Goal: Information Seeking & Learning: Learn about a topic

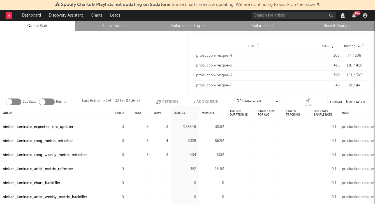
click at [340, 25] on link "Recent Changes" at bounding box center [337, 26] width 69 height 7
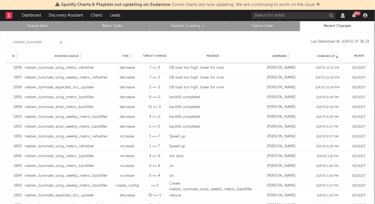
click at [33, 25] on link "Queue Stats" at bounding box center [37, 26] width 69 height 7
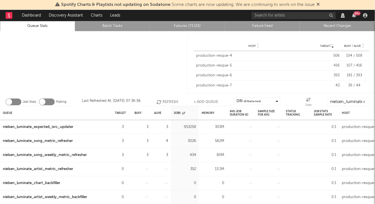
click at [61, 141] on div "nielsen_luminate_song_metric_refresher" at bounding box center [38, 141] width 70 height 7
click at [61, 154] on div "nielsen_luminate_song_weekly_metric_refresher" at bounding box center [45, 155] width 84 height 7
click at [58, 139] on div "nielsen_luminate_song_metric_refresher" at bounding box center [38, 141] width 70 height 7
click at [115, 58] on div at bounding box center [94, 63] width 188 height 64
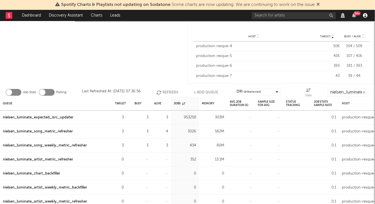
click at [366, 17] on icon "button" at bounding box center [365, 15] width 4 height 4
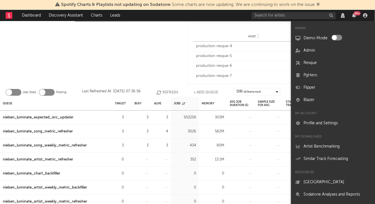
click at [171, 48] on div at bounding box center [94, 54] width 188 height 64
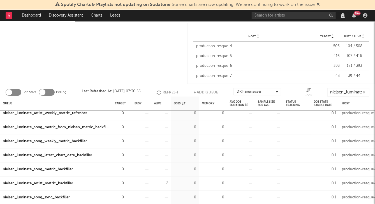
click at [57, 182] on div "nielsen_luminate_artist_metric_backfiller" at bounding box center [38, 183] width 70 height 7
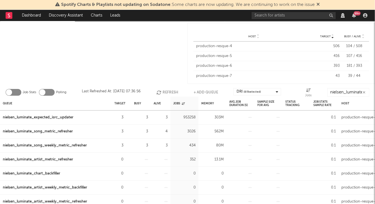
click at [84, 52] on div at bounding box center [94, 54] width 188 height 64
click at [89, 53] on div at bounding box center [94, 54] width 188 height 64
click at [32, 129] on div "nielsen_luminate_song_metric_refresher" at bounding box center [38, 131] width 70 height 7
click at [50, 143] on div "nielsen_luminate_song_weekly_metric_refresher" at bounding box center [45, 145] width 84 height 7
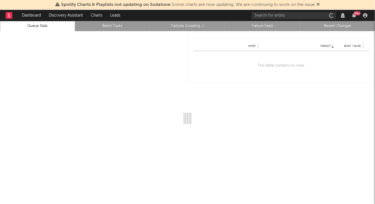
click at [11, 15] on rect at bounding box center [9, 15] width 7 height 7
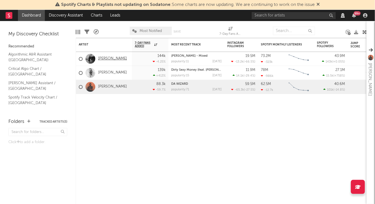
click at [113, 59] on link "[PERSON_NAME]" at bounding box center [112, 58] width 29 height 5
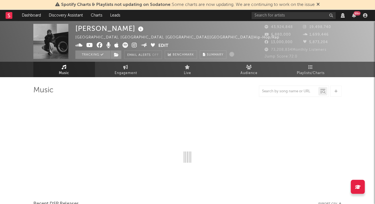
select select "View all"
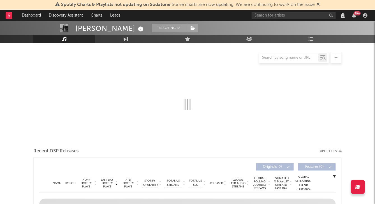
select select "View all"
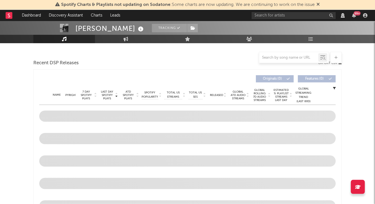
scroll to position [147, 0]
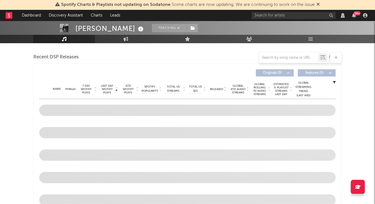
select select "View all"
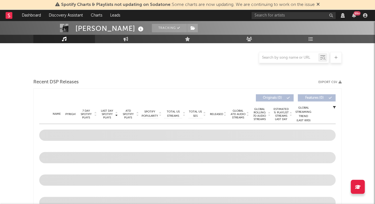
select select "View all"
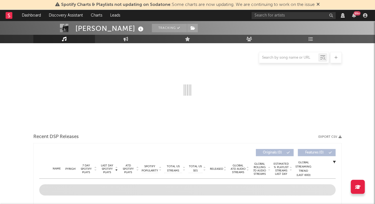
scroll to position [0, 0]
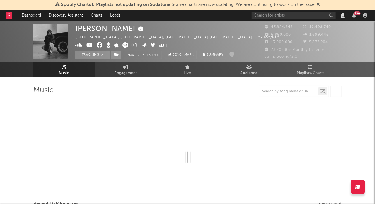
select select "View all"
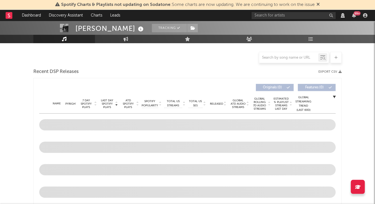
scroll to position [142, 0]
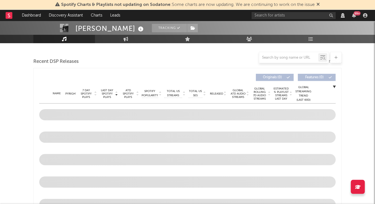
select select "View all"
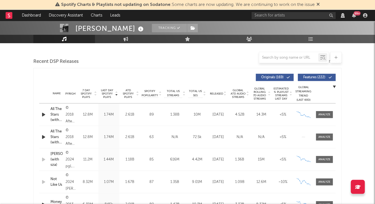
select select "6m"
select select "View all"
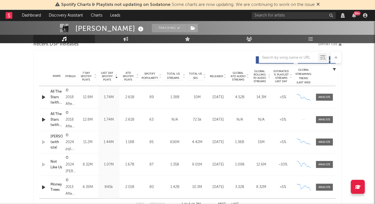
scroll to position [221, 0]
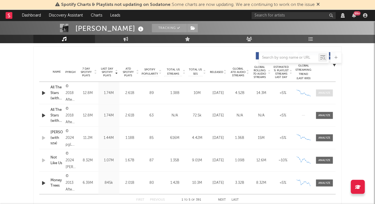
click at [329, 94] on div at bounding box center [325, 93] width 12 height 4
select select "View all"
select select "6m"
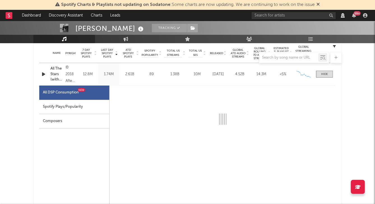
select select "6m"
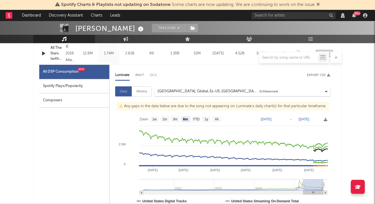
scroll to position [289, 0]
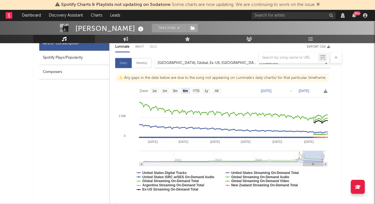
select select "View all"
select select "6m"
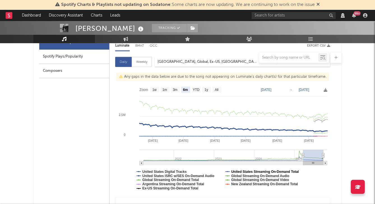
select select "View all"
select select "6m"
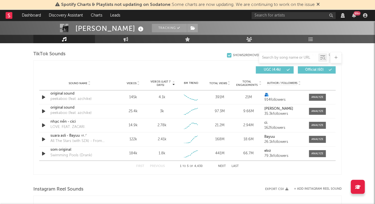
scroll to position [727, 0]
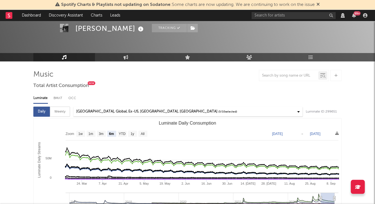
scroll to position [0, 0]
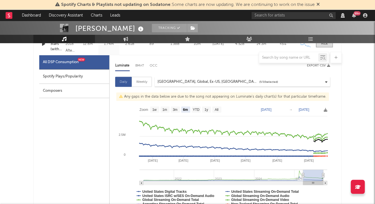
scroll to position [239, 0]
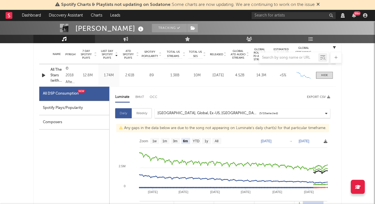
click at [327, 140] on icon at bounding box center [326, 141] width 4 height 4
click at [326, 140] on icon at bounding box center [326, 141] width 4 height 4
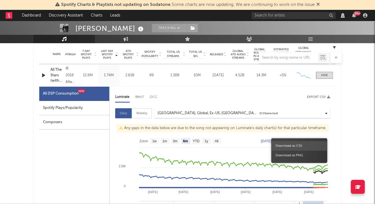
click at [303, 146] on span "Download as CSV" at bounding box center [300, 146] width 56 height 10
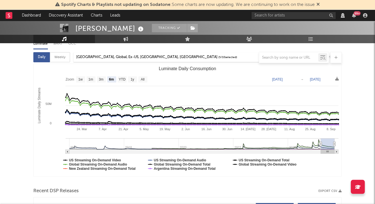
scroll to position [0, 0]
